Goal: Obtain resource: Obtain resource

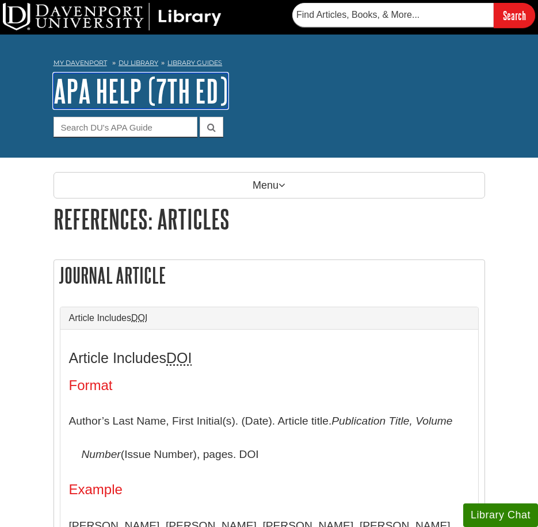
click at [154, 91] on link "APA Help (7th Ed)" at bounding box center [140, 91] width 174 height 36
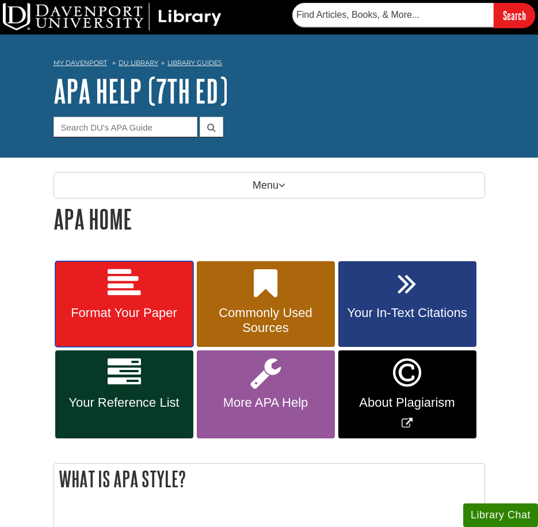
click at [133, 320] on span "Format Your Paper" at bounding box center [124, 312] width 121 height 15
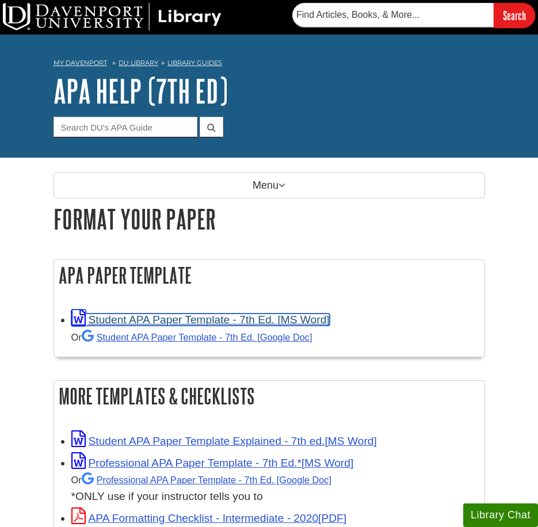
click at [273, 317] on link "Student APA Paper Template - 7th Ed. [MS Word]" at bounding box center [200, 319] width 258 height 12
